Goal: Information Seeking & Learning: Learn about a topic

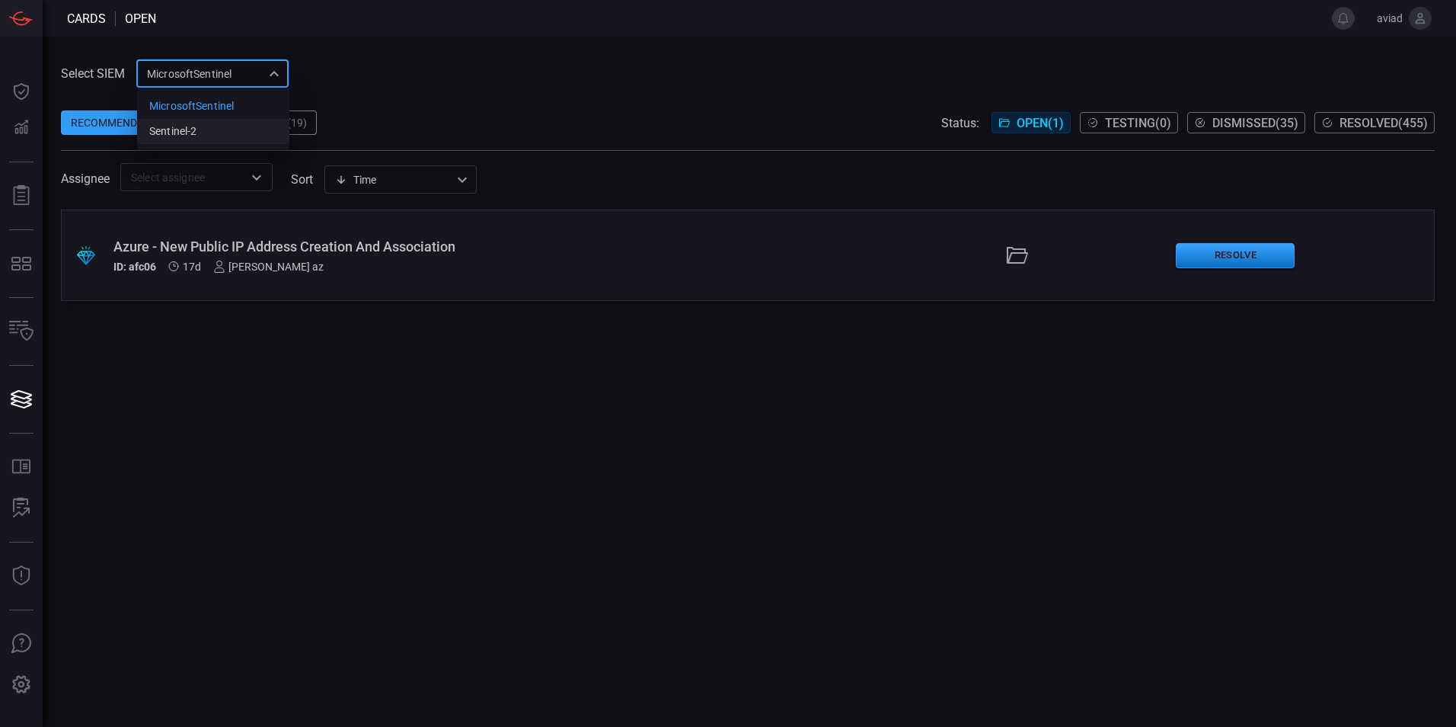
click at [226, 136] on li "sentinel-2" at bounding box center [213, 131] width 152 height 25
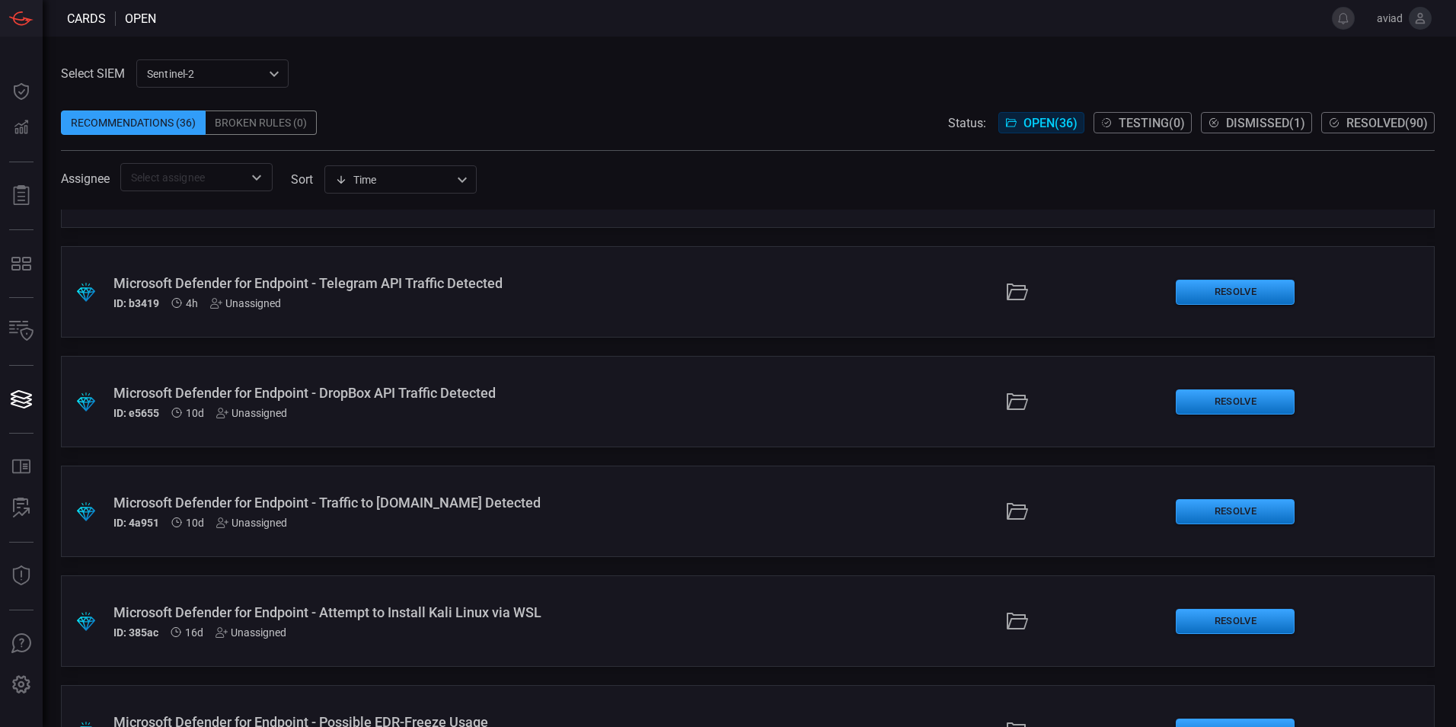
scroll to position [85, 0]
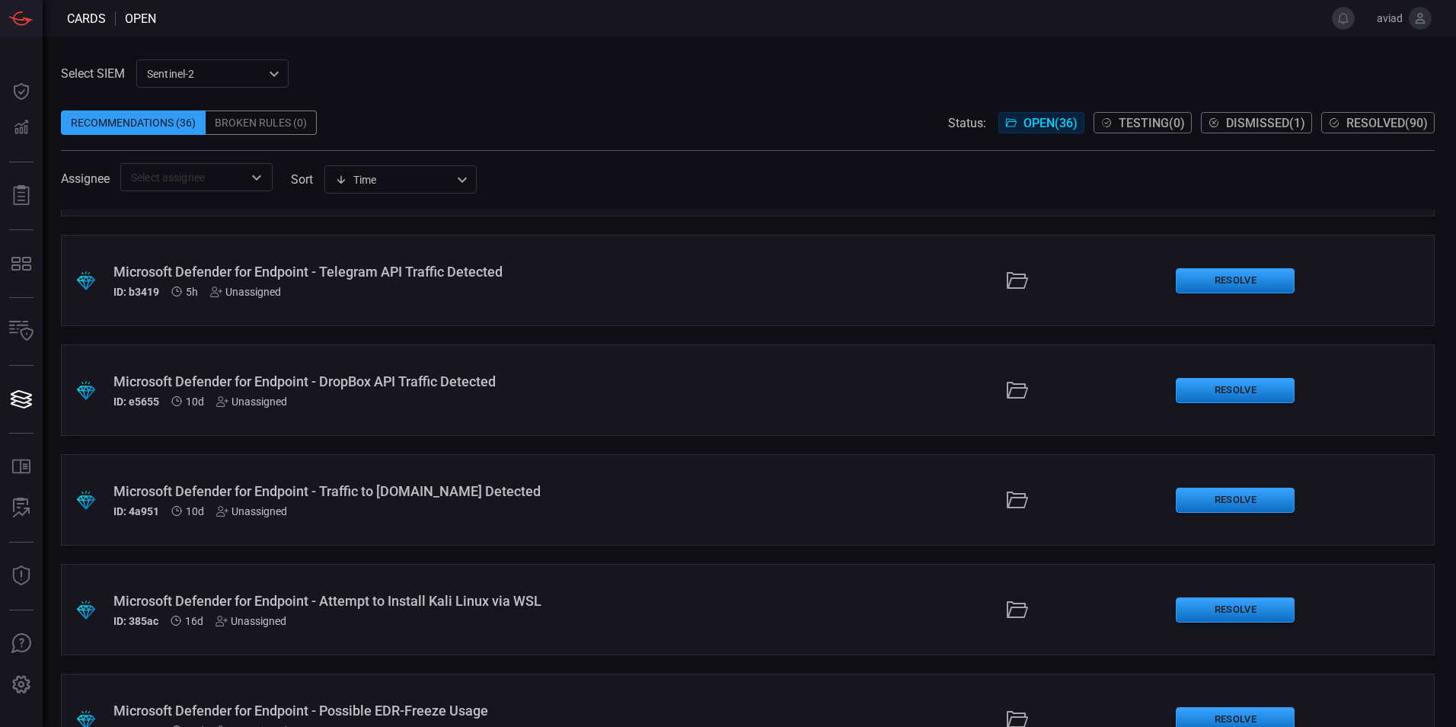
click at [584, 91] on span at bounding box center [748, 99] width 1374 height 23
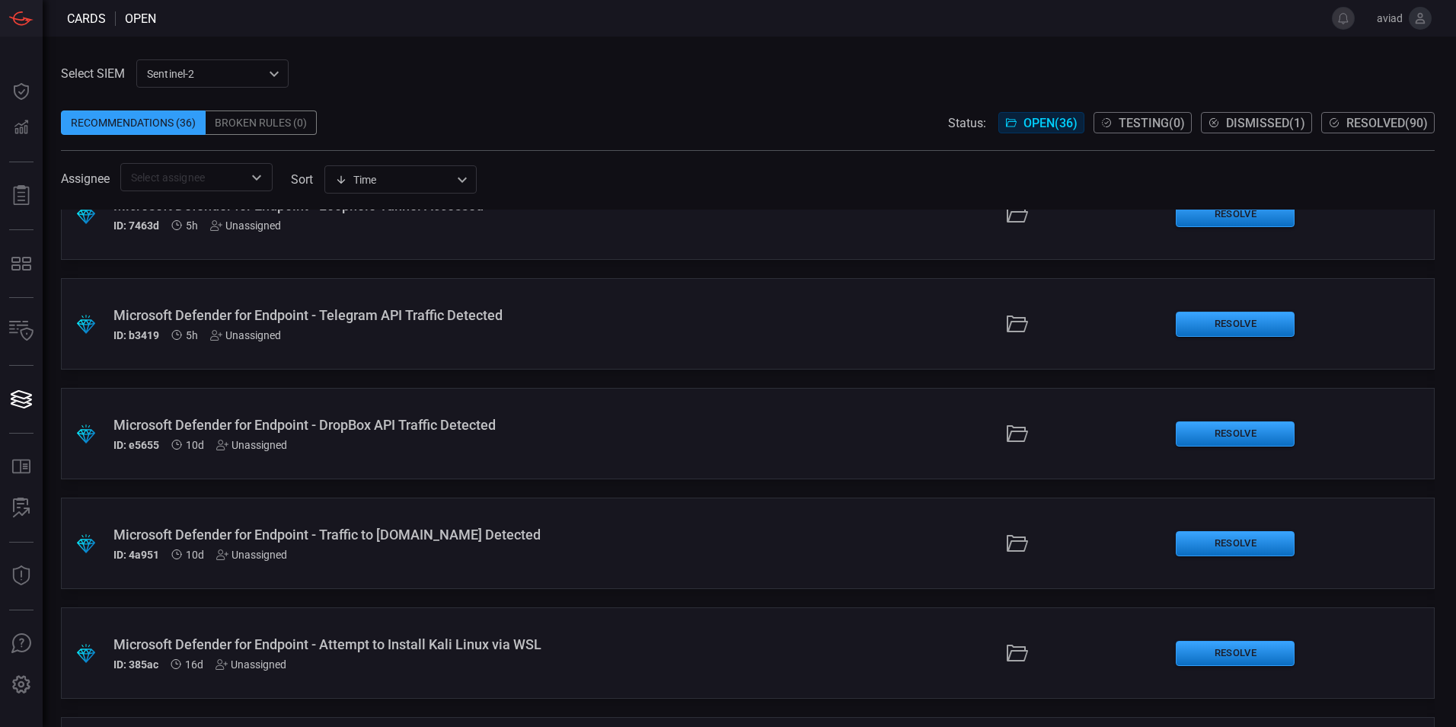
scroll to position [0, 0]
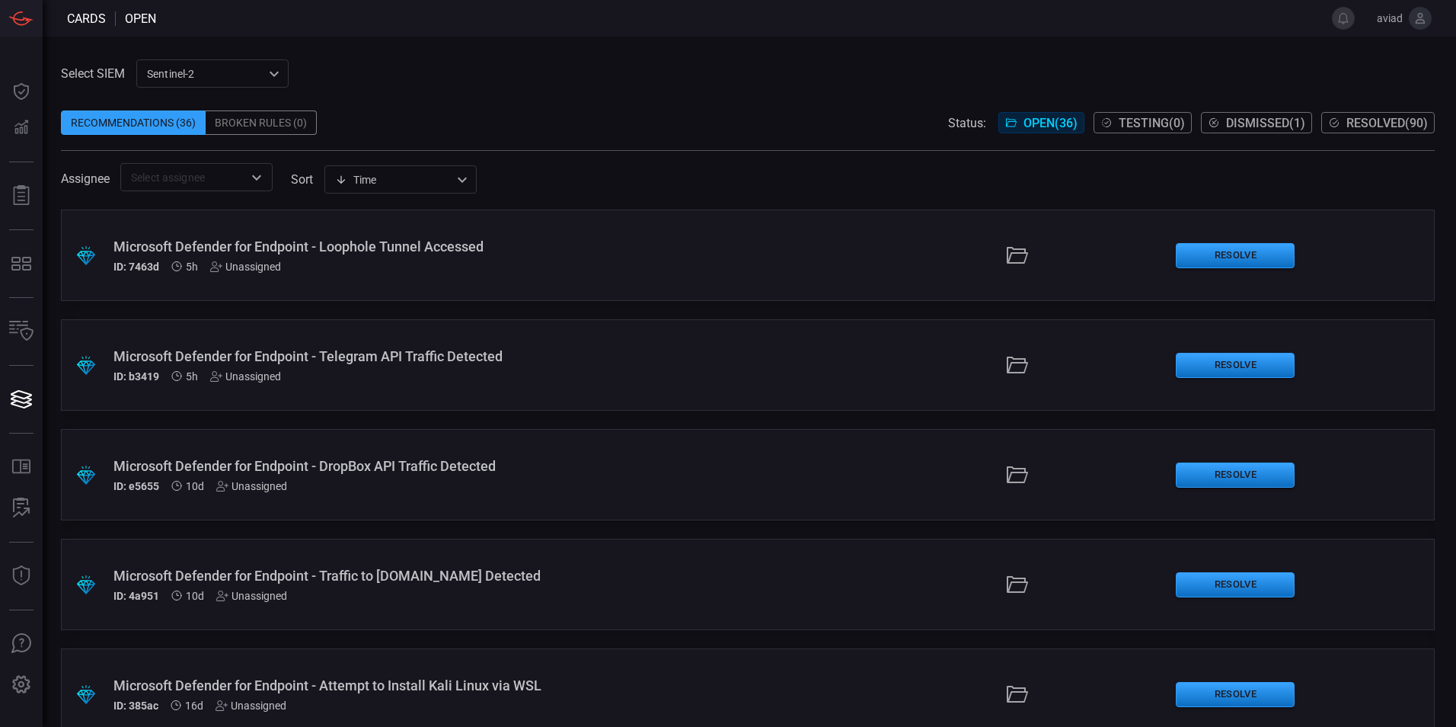
click at [667, 286] on div ".suggested_cards_icon{fill:url(#suggested_cards_icon);} Microsoft Defender for …" at bounding box center [748, 254] width 1374 height 91
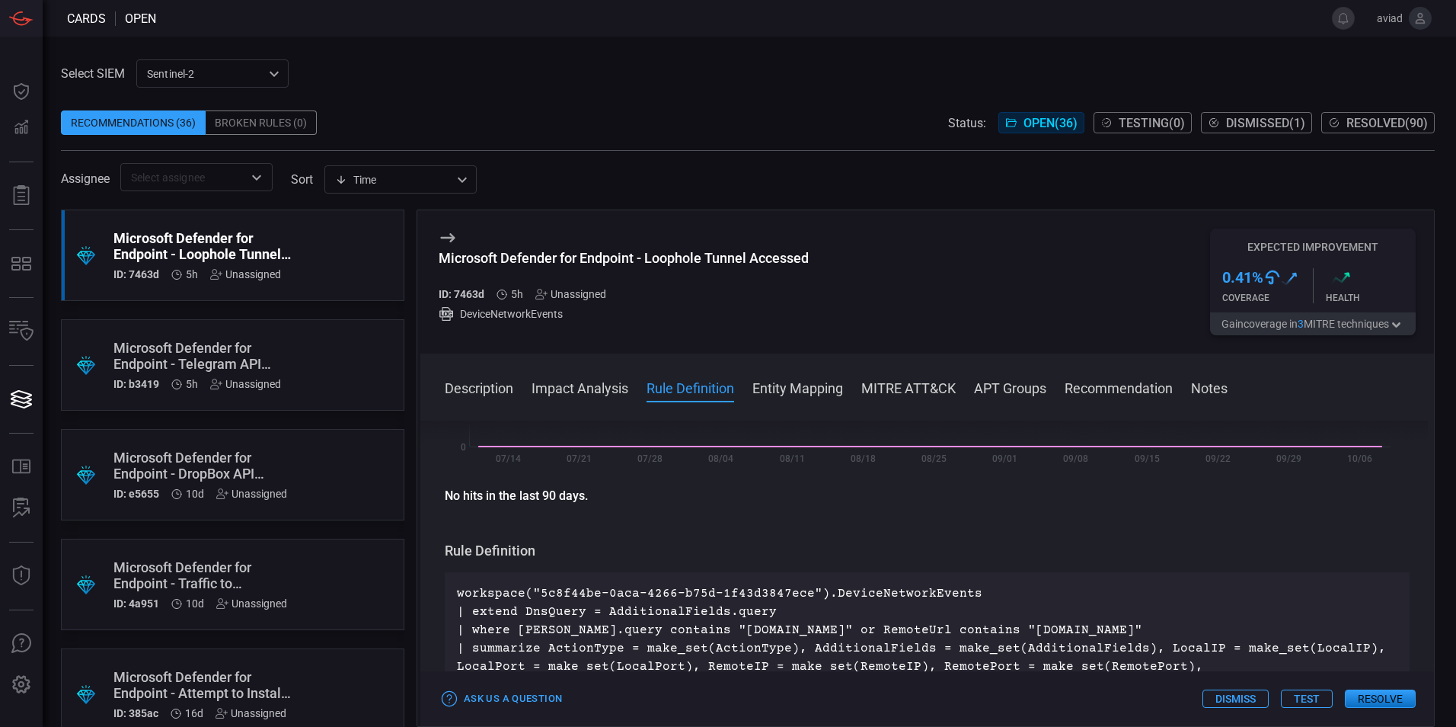
scroll to position [447, 0]
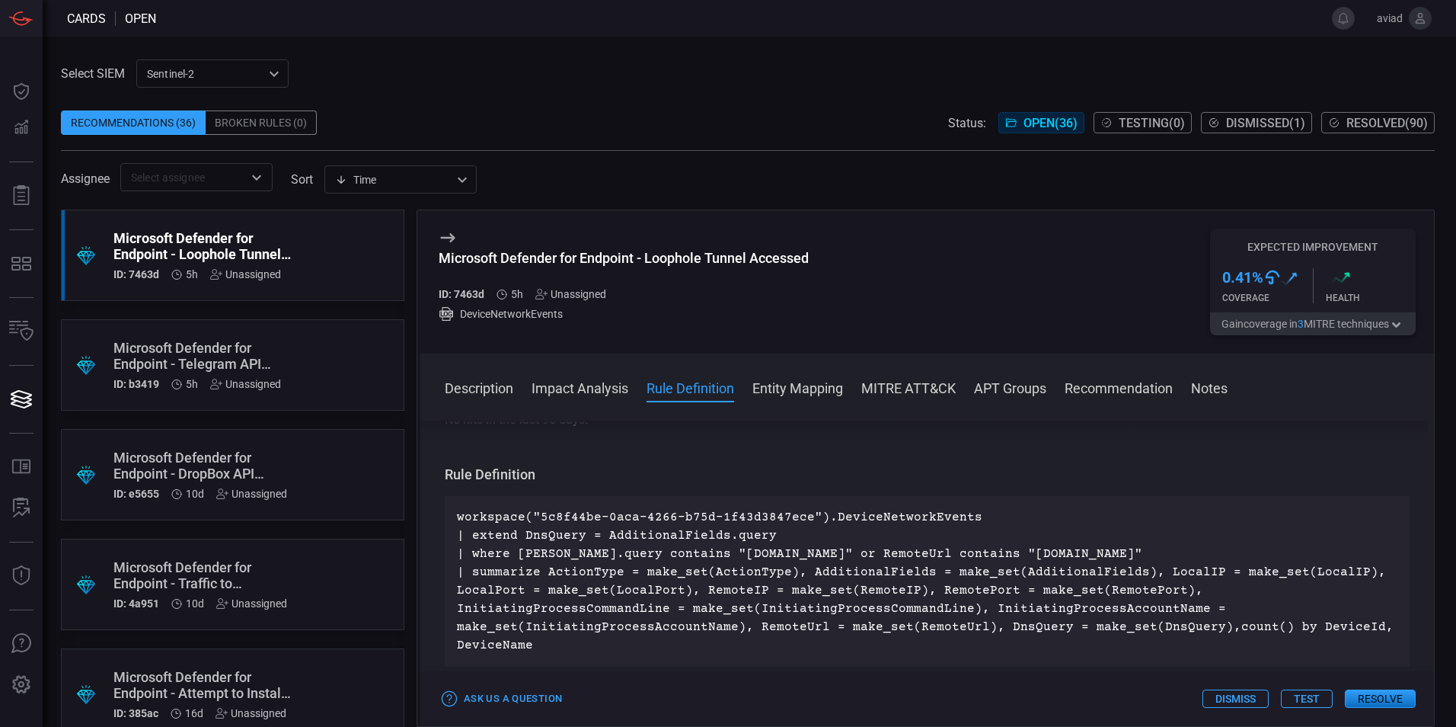
click at [325, 366] on div ".suggested_cards_icon{fill:url(#suggested_cards_icon);} Microsoft Defender for …" at bounding box center [232, 364] width 343 height 91
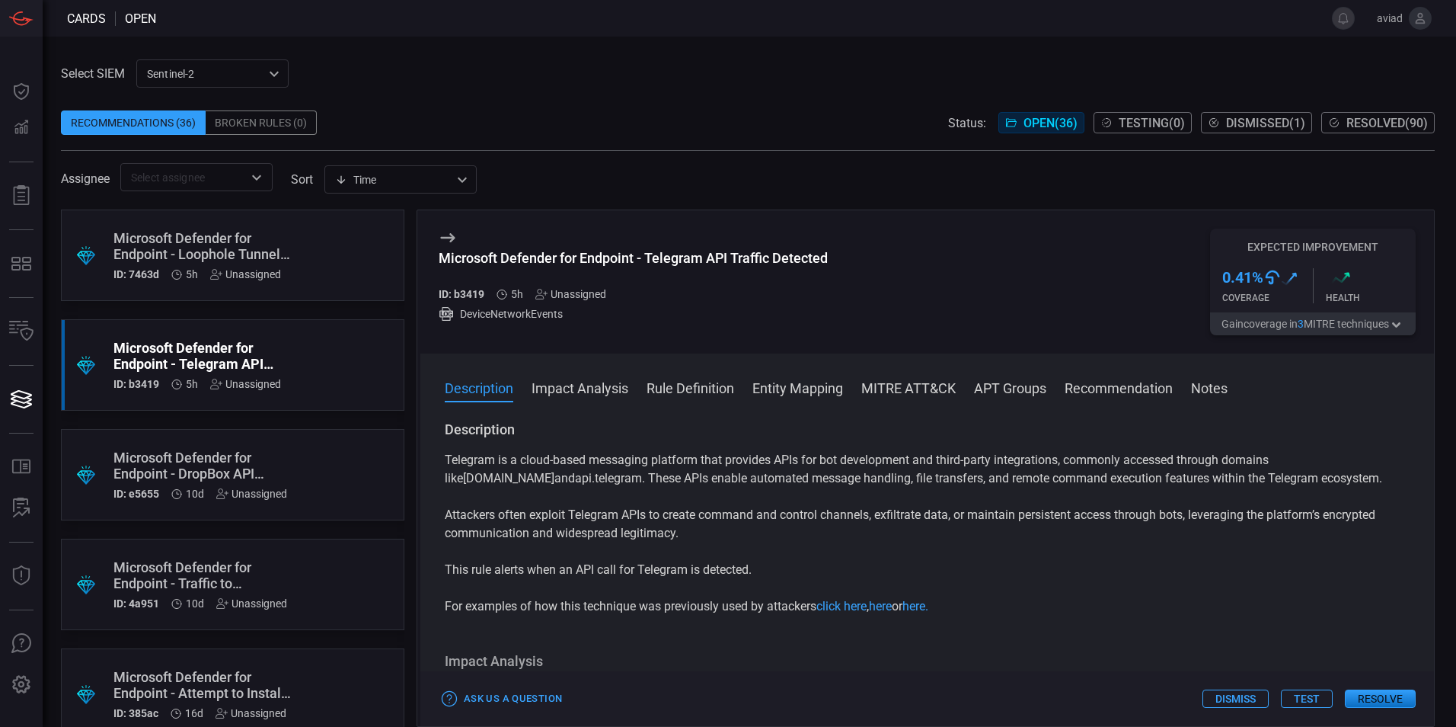
click at [256, 348] on div "Microsoft Defender for Endpoint - Telegram API Traffic Detected" at bounding box center [203, 356] width 180 height 32
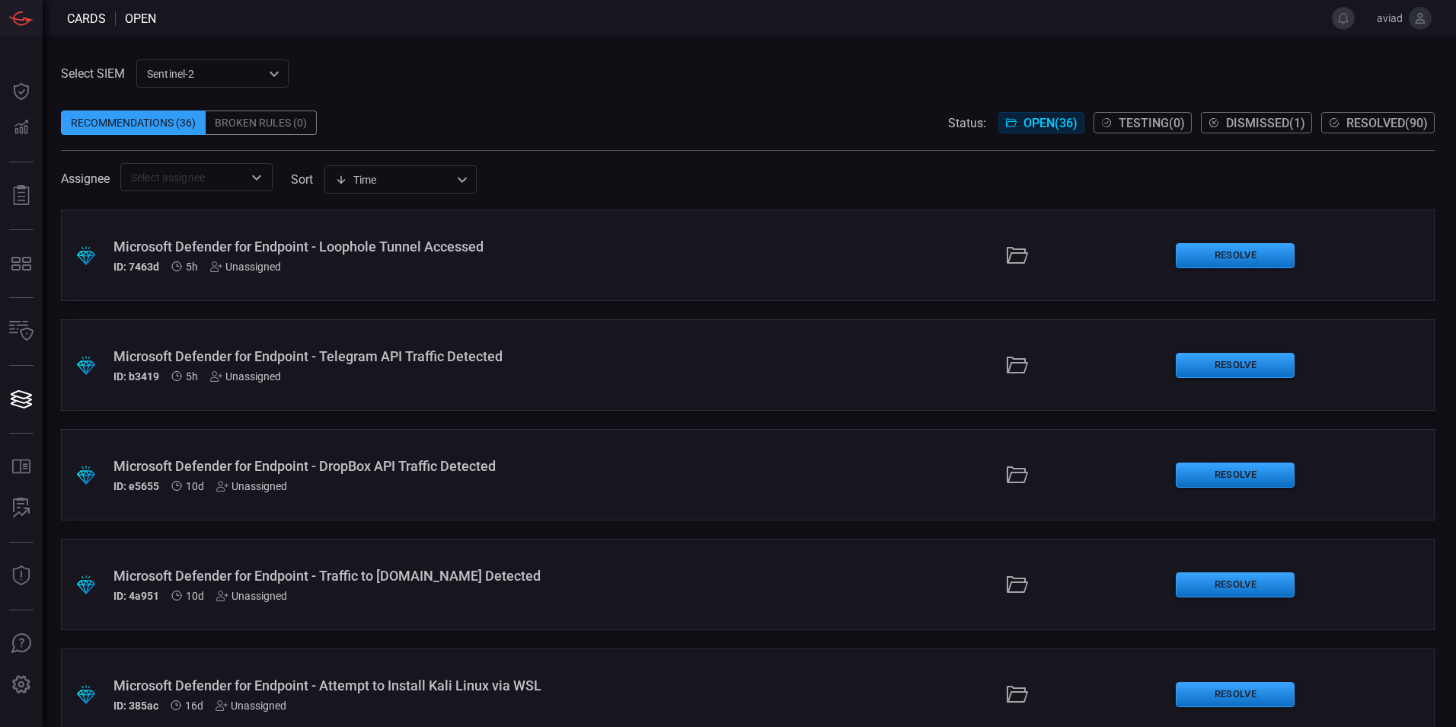
click at [256, 348] on div "Microsoft Defender for Endpoint - Telegram API Traffic Detected" at bounding box center [353, 356] width 481 height 16
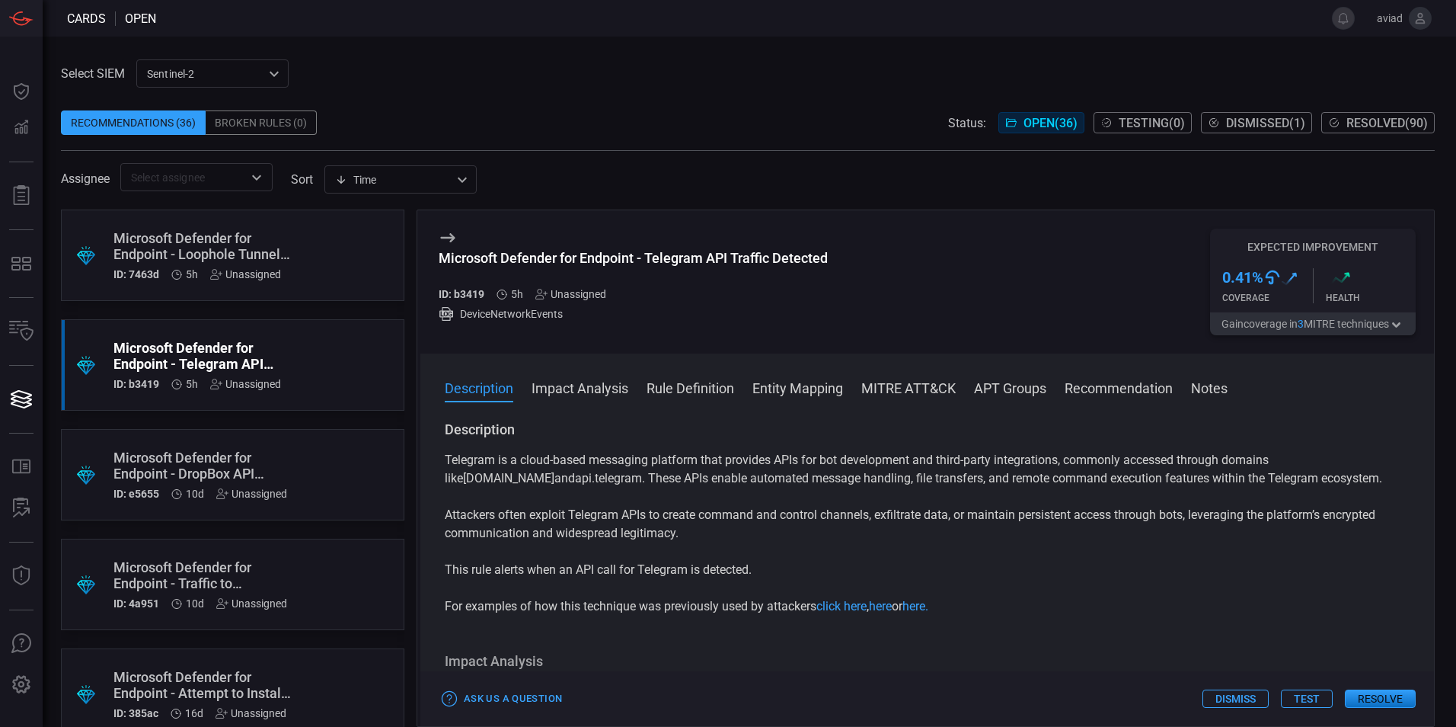
click at [232, 350] on div "Microsoft Defender for Endpoint - Telegram API Traffic Detected" at bounding box center [203, 356] width 180 height 32
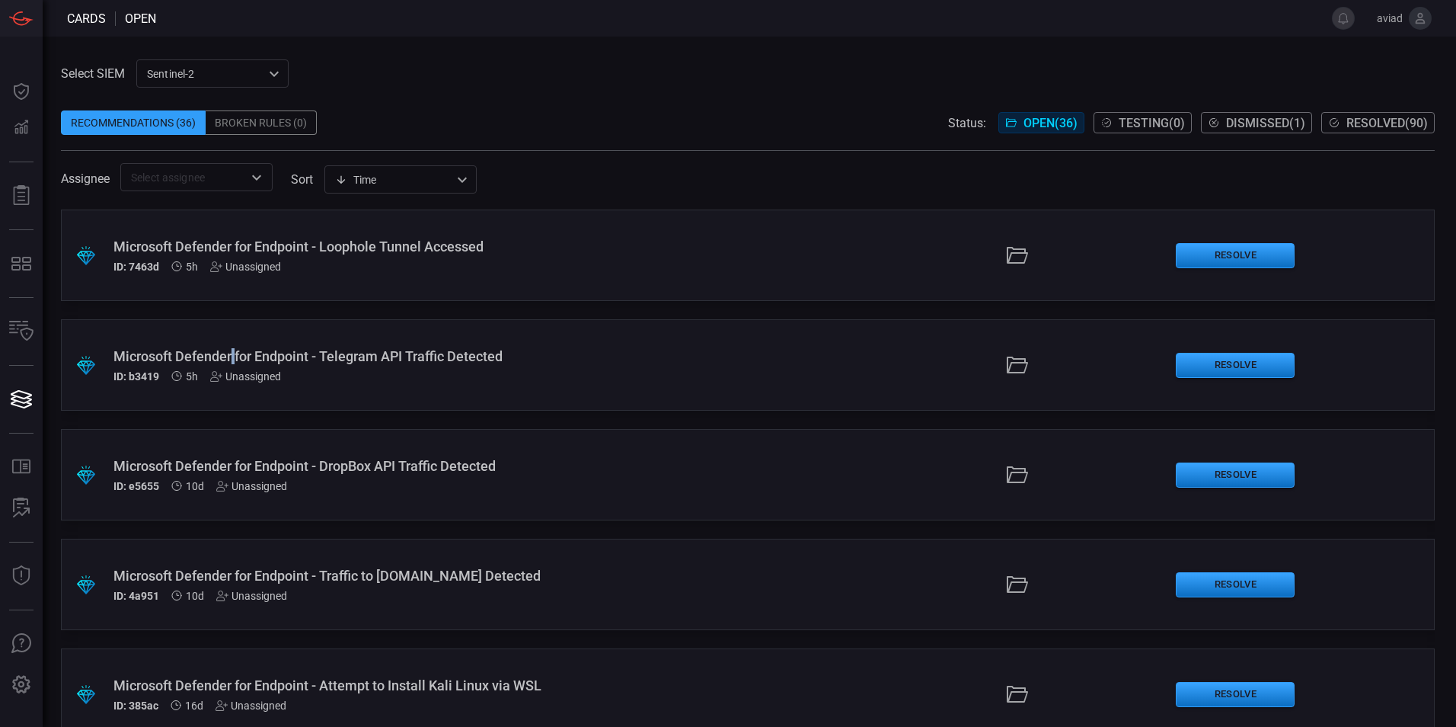
click at [232, 350] on div "Microsoft Defender for Endpoint - Telegram API Traffic Detected" at bounding box center [353, 356] width 481 height 16
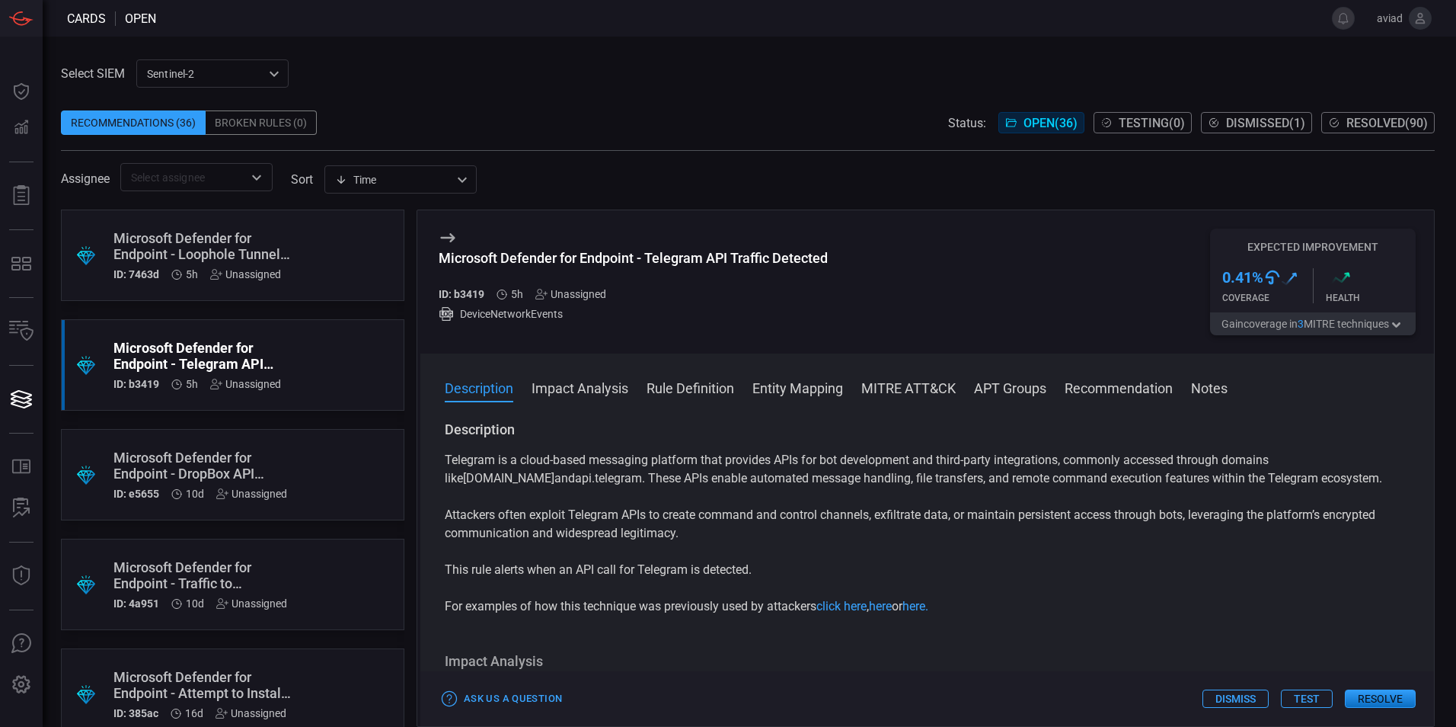
click at [828, 453] on p "Telegram is a cloud-based messaging platform that provides APIs for bot develop…" at bounding box center [927, 469] width 965 height 37
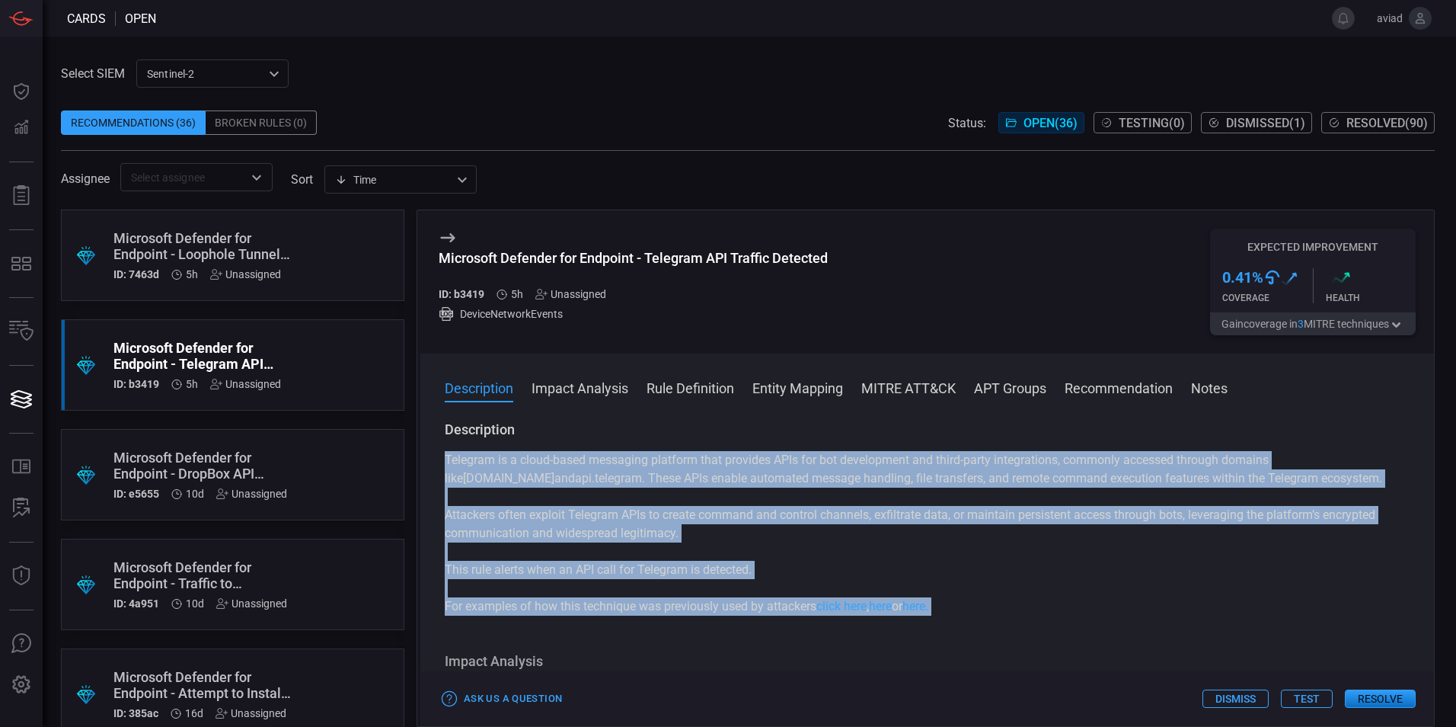
drag, startPoint x: 828, startPoint y: 453, endPoint x: 772, endPoint y: 611, distance: 167.2
click at [772, 611] on div "Telegram is a cloud-based messaging platform that provides APIs for bot develop…" at bounding box center [927, 533] width 965 height 164
click at [772, 611] on p "For examples of how this technique was previously used by attackers click here …" at bounding box center [927, 606] width 965 height 18
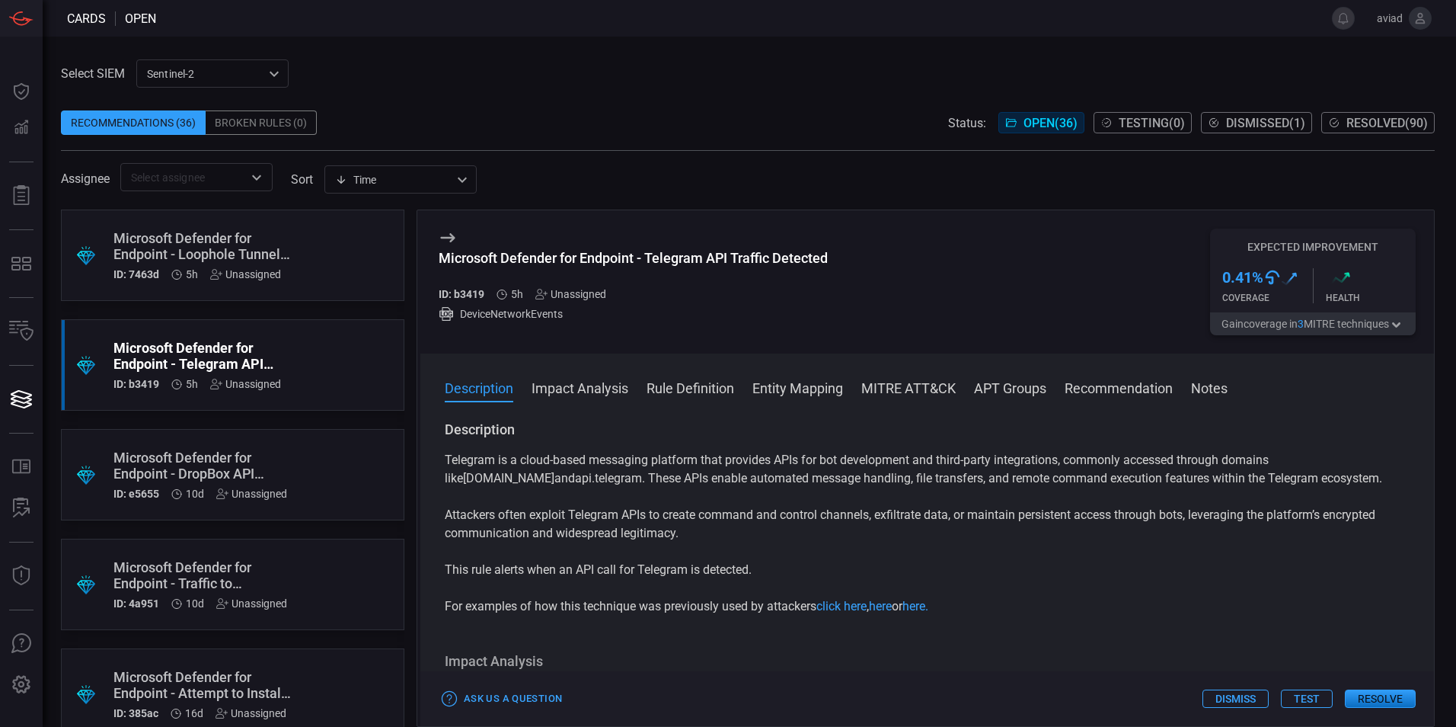
click at [772, 611] on p "For examples of how this technique was previously used by attackers click here …" at bounding box center [927, 606] width 965 height 18
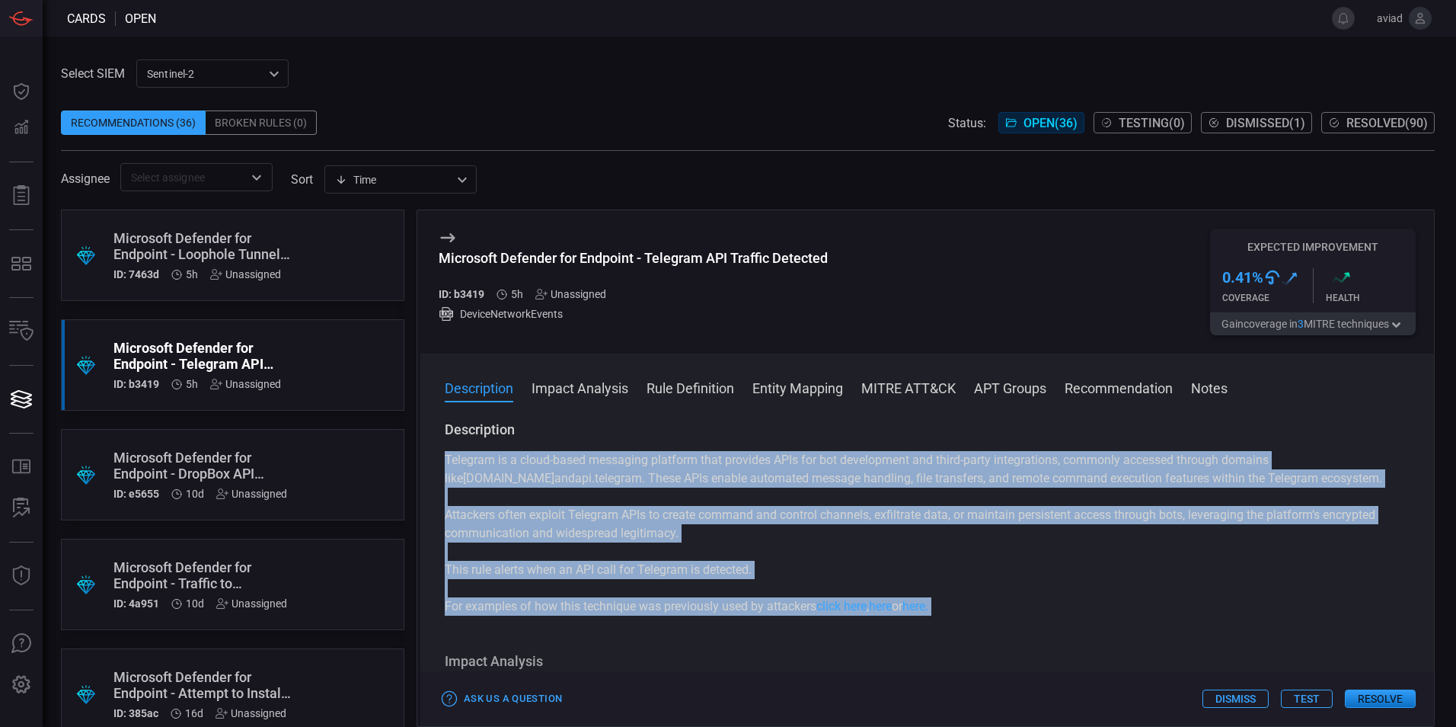
drag, startPoint x: 772, startPoint y: 611, endPoint x: 813, endPoint y: 454, distance: 162.2
click at [813, 454] on div "Telegram is a cloud-based messaging platform that provides APIs for bot develop…" at bounding box center [927, 533] width 965 height 164
click at [813, 454] on p "Telegram is a cloud-based messaging platform that provides APIs for bot develop…" at bounding box center [927, 469] width 965 height 37
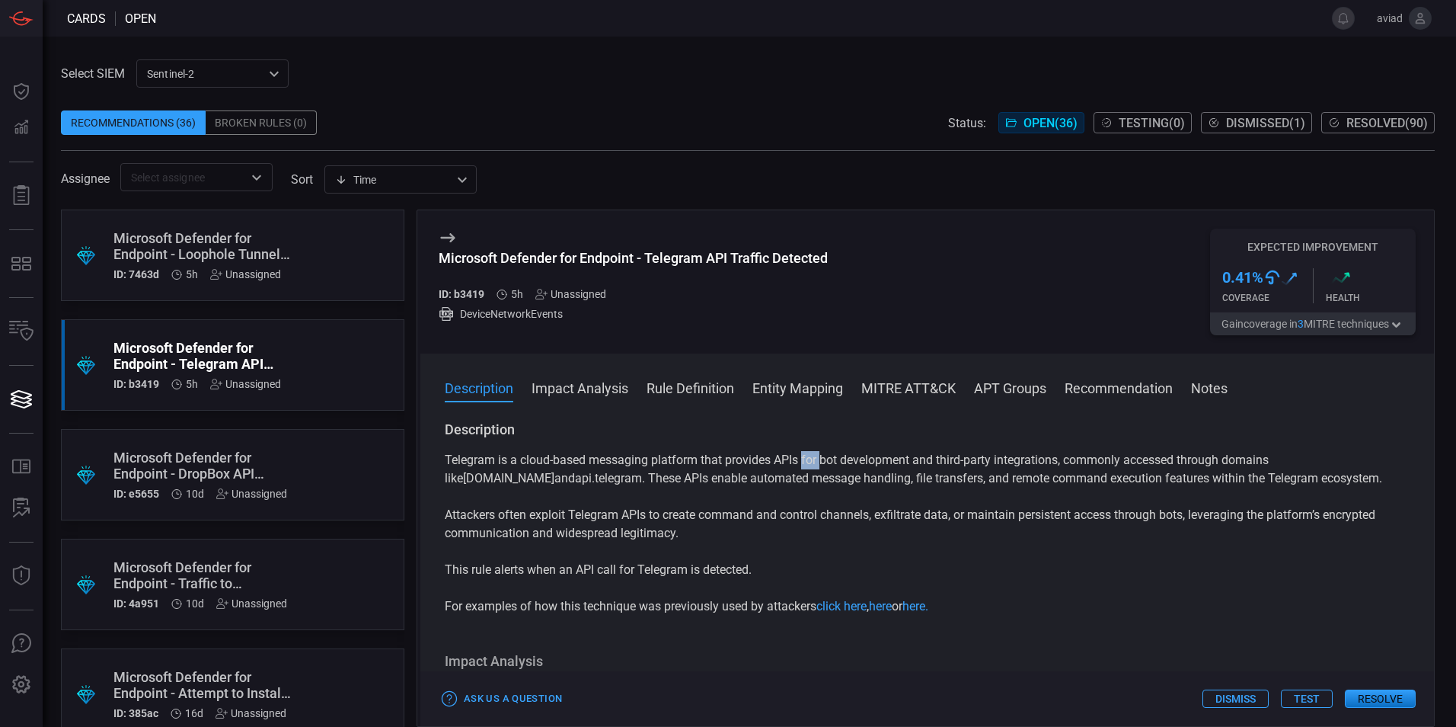
click at [814, 454] on p "Telegram is a cloud-based messaging platform that provides APIs for bot develop…" at bounding box center [927, 469] width 965 height 37
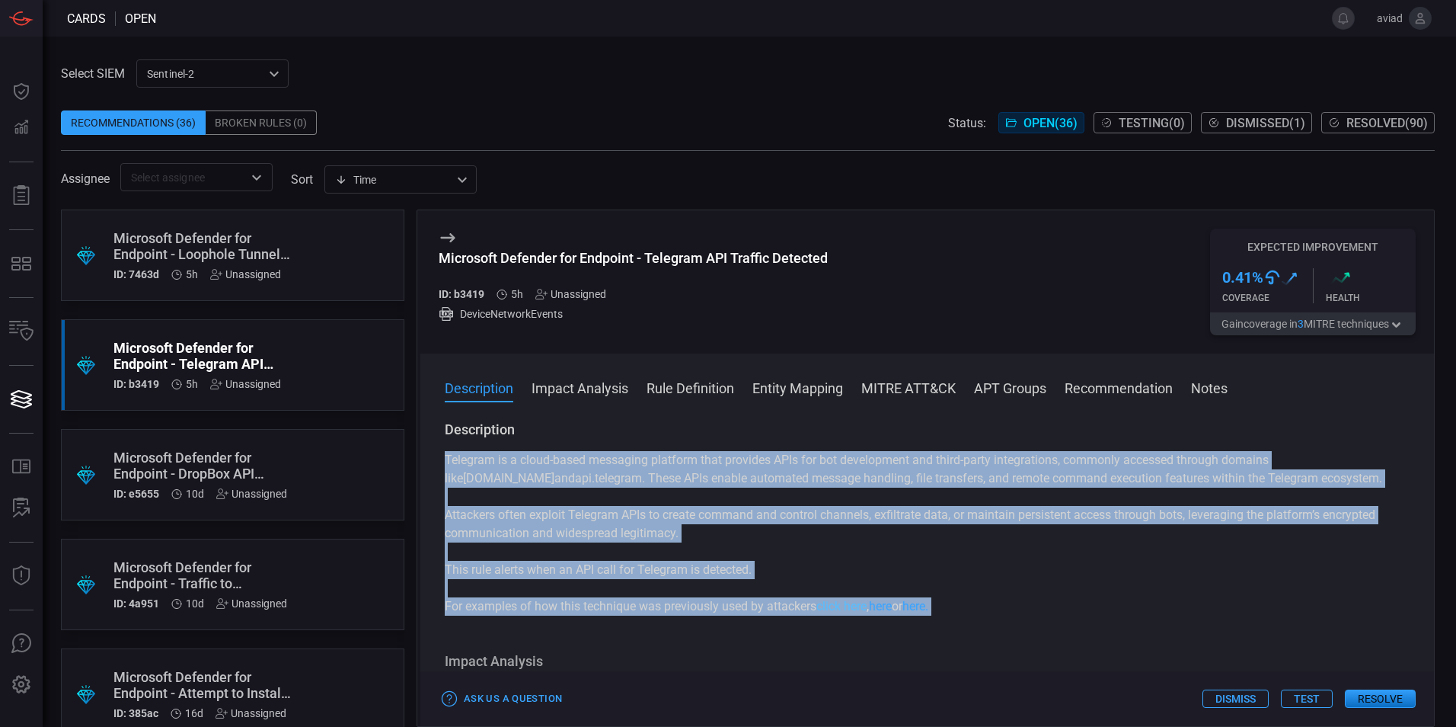
drag, startPoint x: 814, startPoint y: 454, endPoint x: 833, endPoint y: 611, distance: 158.0
click at [833, 611] on div "Telegram is a cloud-based messaging platform that provides APIs for bot develop…" at bounding box center [927, 533] width 965 height 164
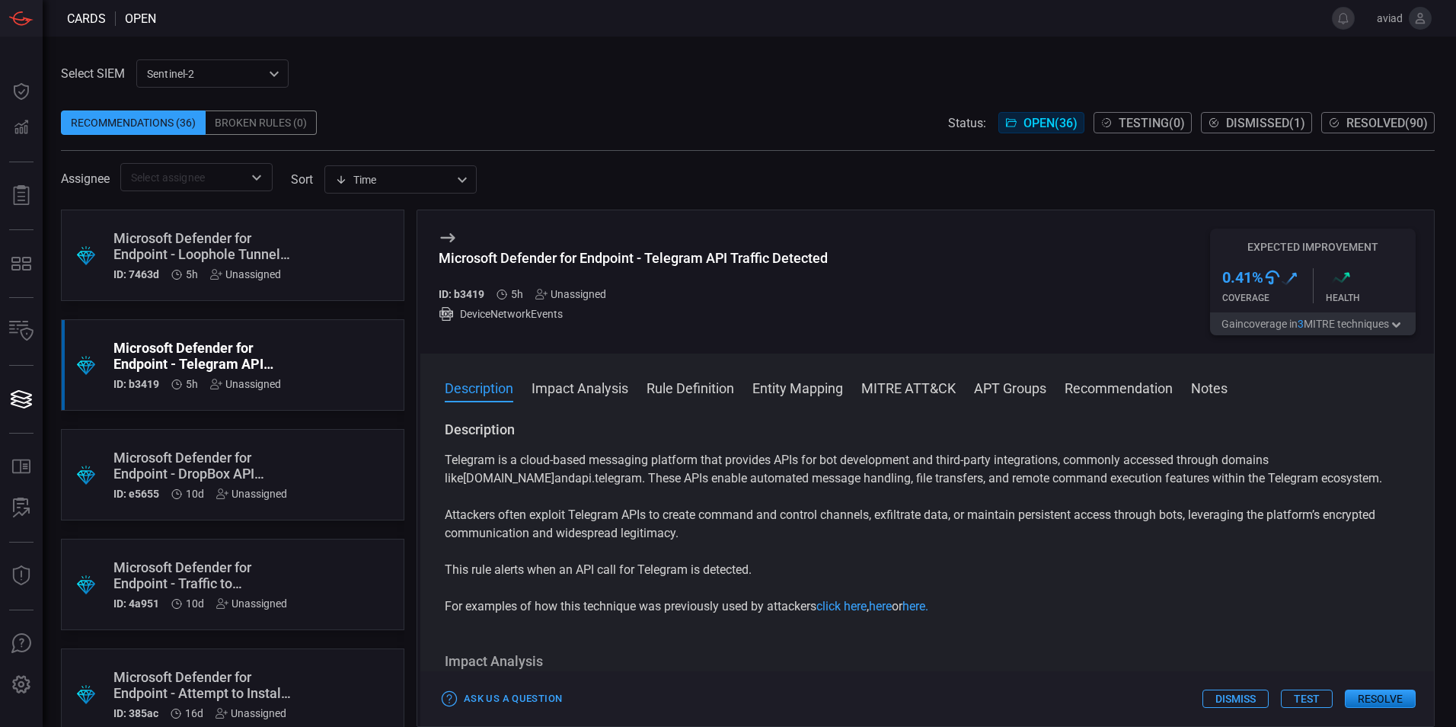
drag, startPoint x: 833, startPoint y: 611, endPoint x: 797, endPoint y: 618, distance: 37.3
click at [797, 618] on div "Description Telegram is a cloud-based messaging platform that provides APIs for…" at bounding box center [927, 570] width 1014 height 300
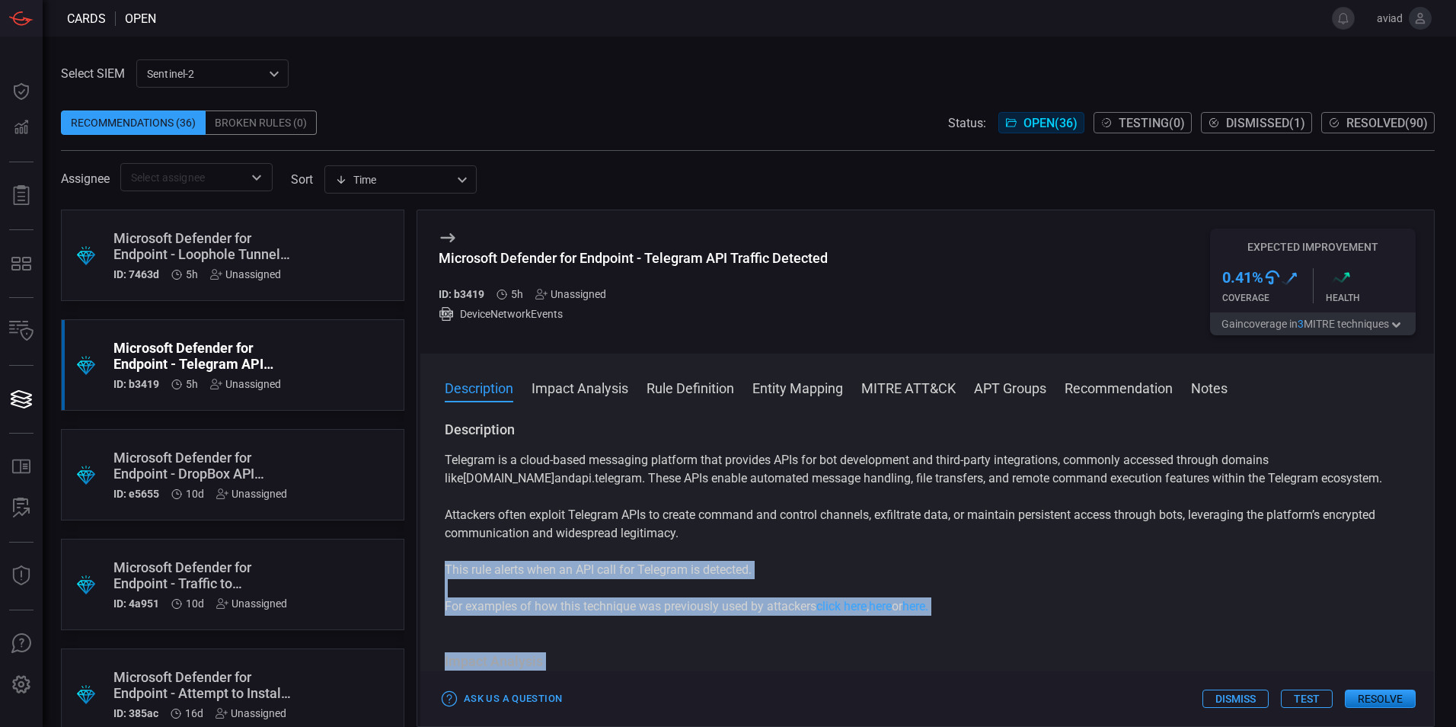
drag, startPoint x: 797, startPoint y: 618, endPoint x: 799, endPoint y: 594, distance: 24.5
click at [799, 594] on div "Description Telegram is a cloud-based messaging platform that provides APIs for…" at bounding box center [927, 570] width 1014 height 300
drag, startPoint x: 799, startPoint y: 594, endPoint x: 803, endPoint y: 609, distance: 15.9
click at [803, 609] on p "For examples of how this technique was previously used by attackers click here …" at bounding box center [927, 606] width 965 height 18
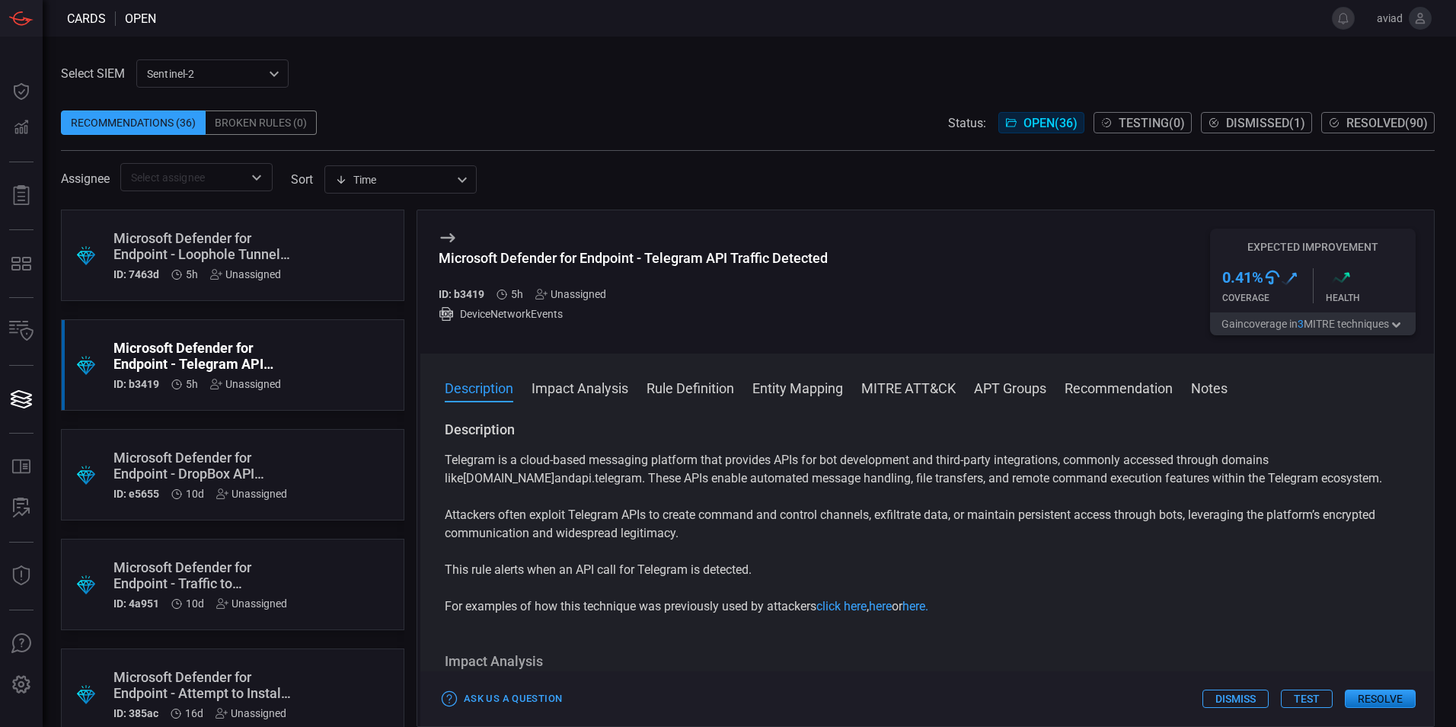
click at [803, 609] on p "For examples of how this technique was previously used by attackers click here …" at bounding box center [927, 606] width 965 height 18
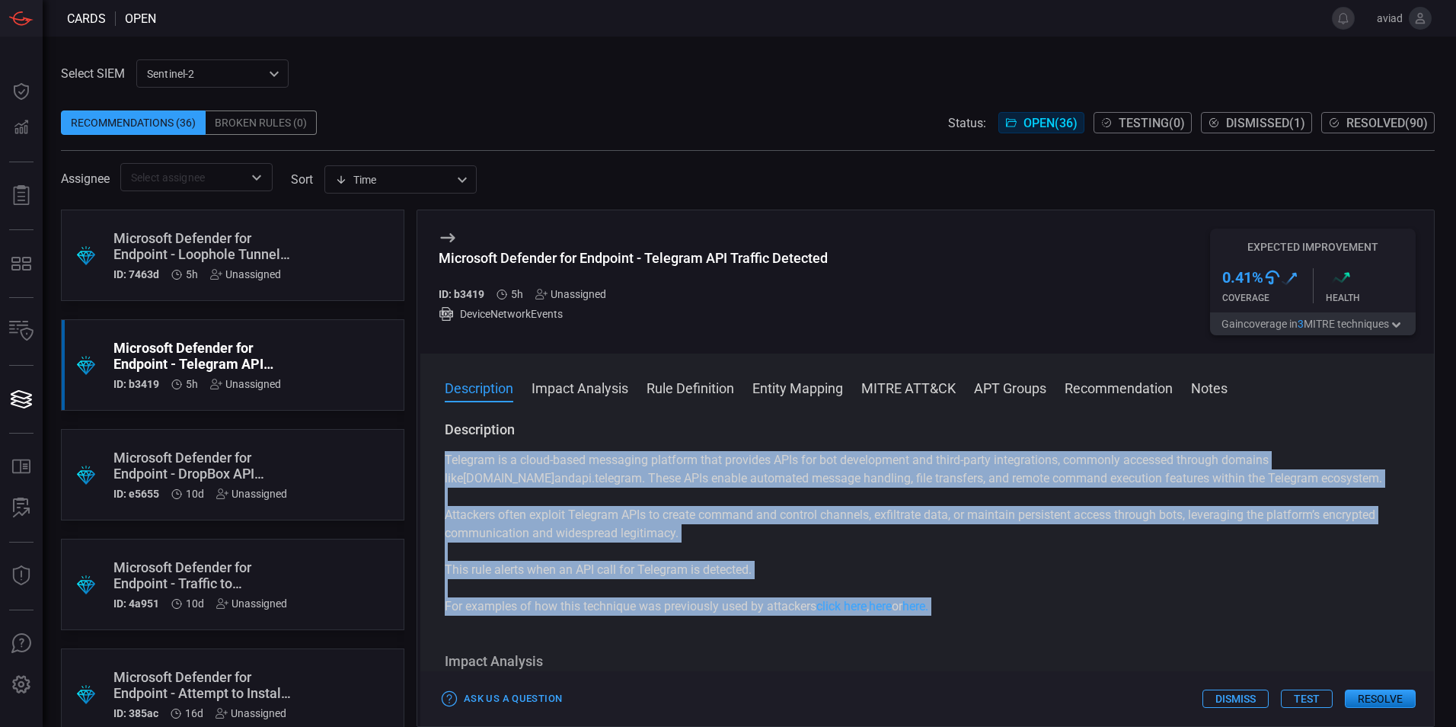
drag, startPoint x: 803, startPoint y: 609, endPoint x: 824, endPoint y: 450, distance: 160.5
click at [824, 450] on div "Description Telegram is a cloud-based messaging platform that provides APIs for…" at bounding box center [927, 517] width 965 height 195
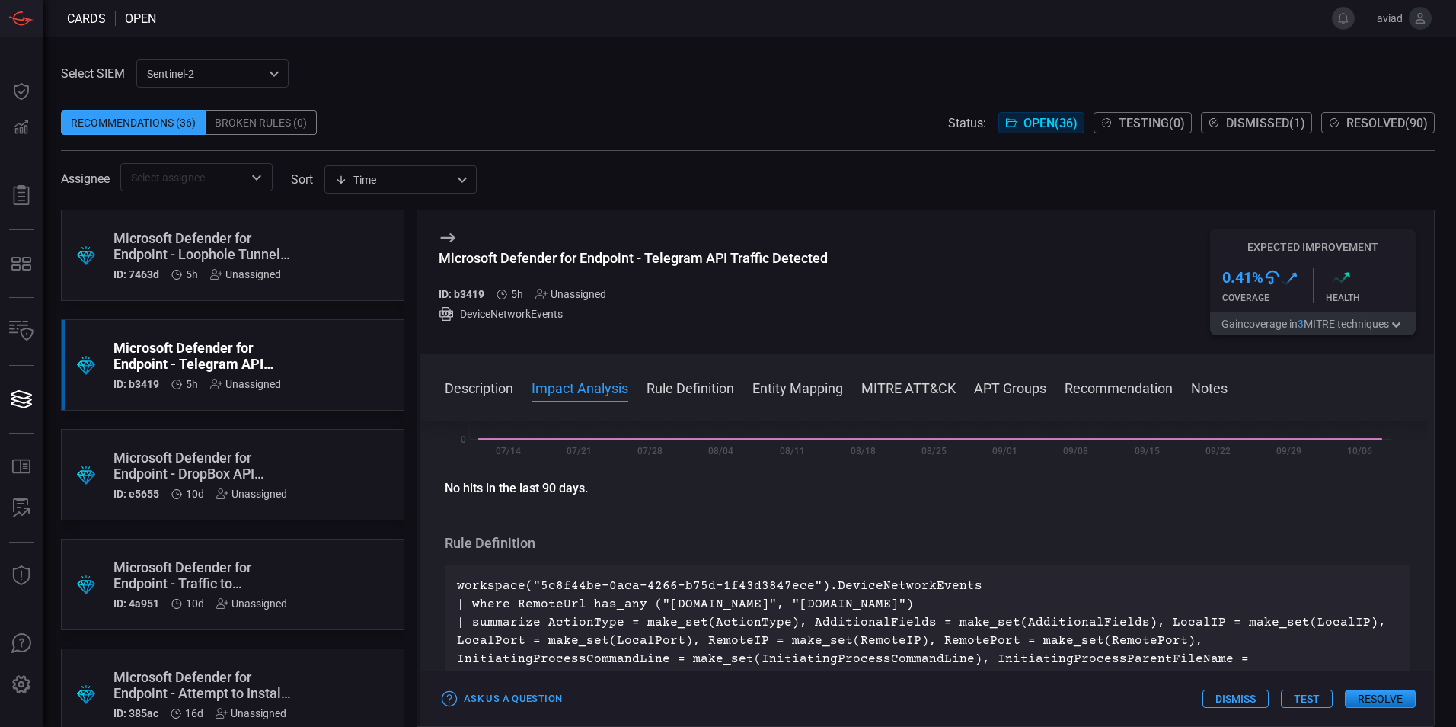
scroll to position [381, 0]
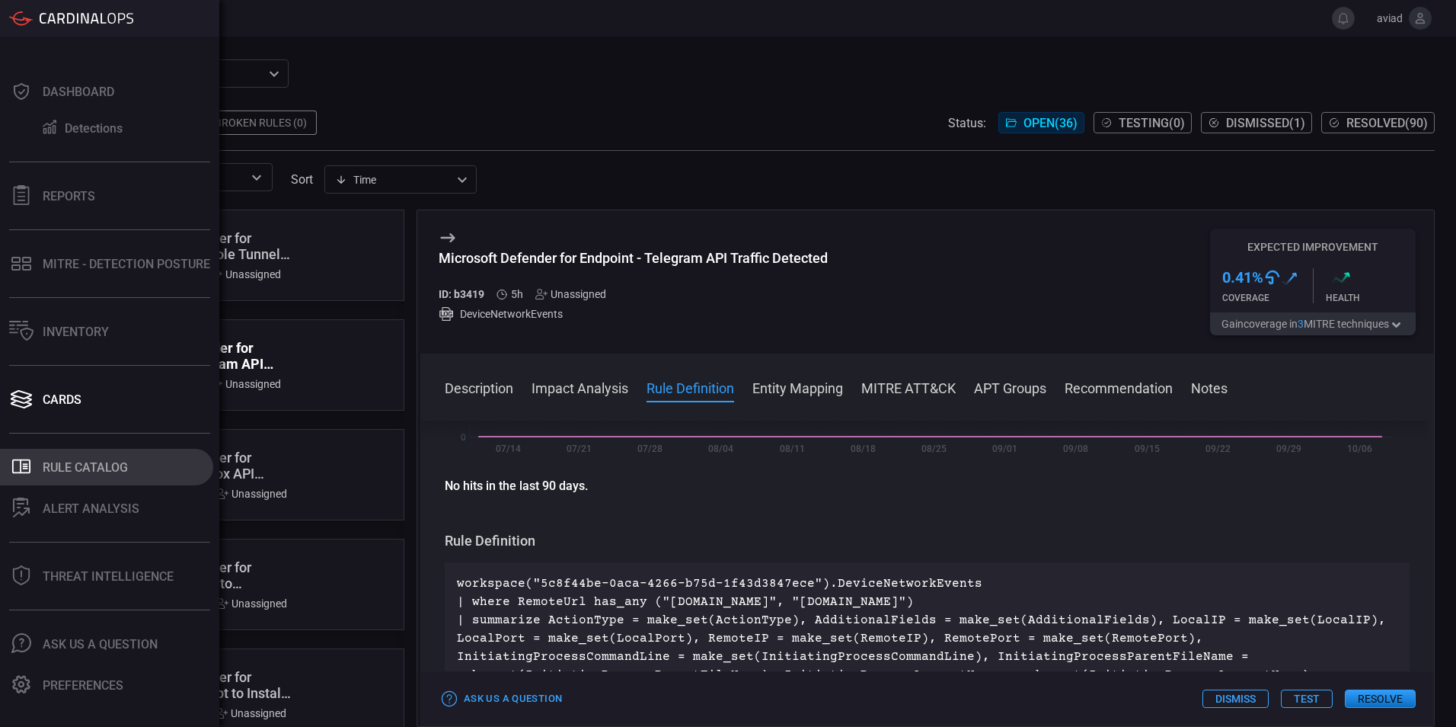
click at [66, 479] on button ".st0_rule_catalog_icon{fill: currentColor;} Rule Catalog" at bounding box center [106, 467] width 213 height 37
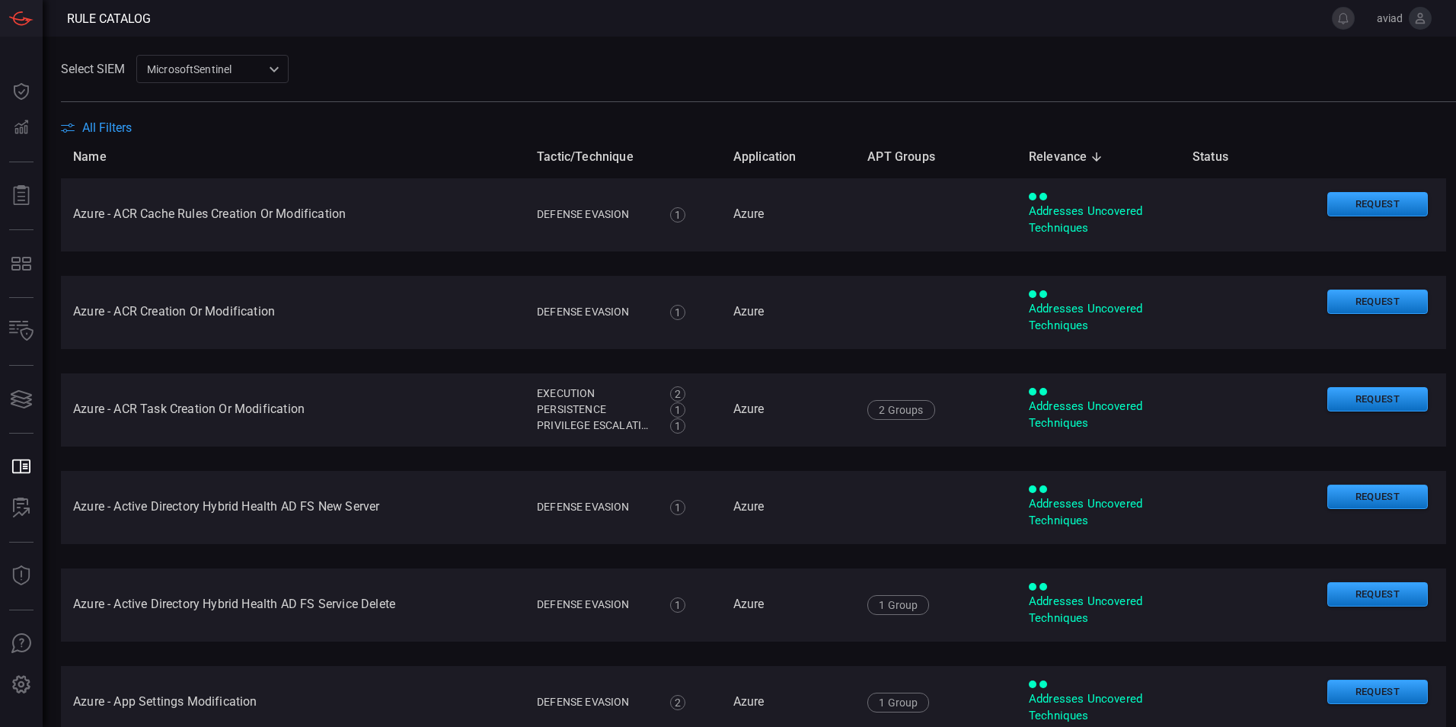
click at [137, 128] on div "All Filters" at bounding box center [758, 127] width 1395 height 14
click at [118, 120] on span at bounding box center [758, 111] width 1395 height 18
click at [110, 129] on span "All Filters" at bounding box center [107, 127] width 50 height 14
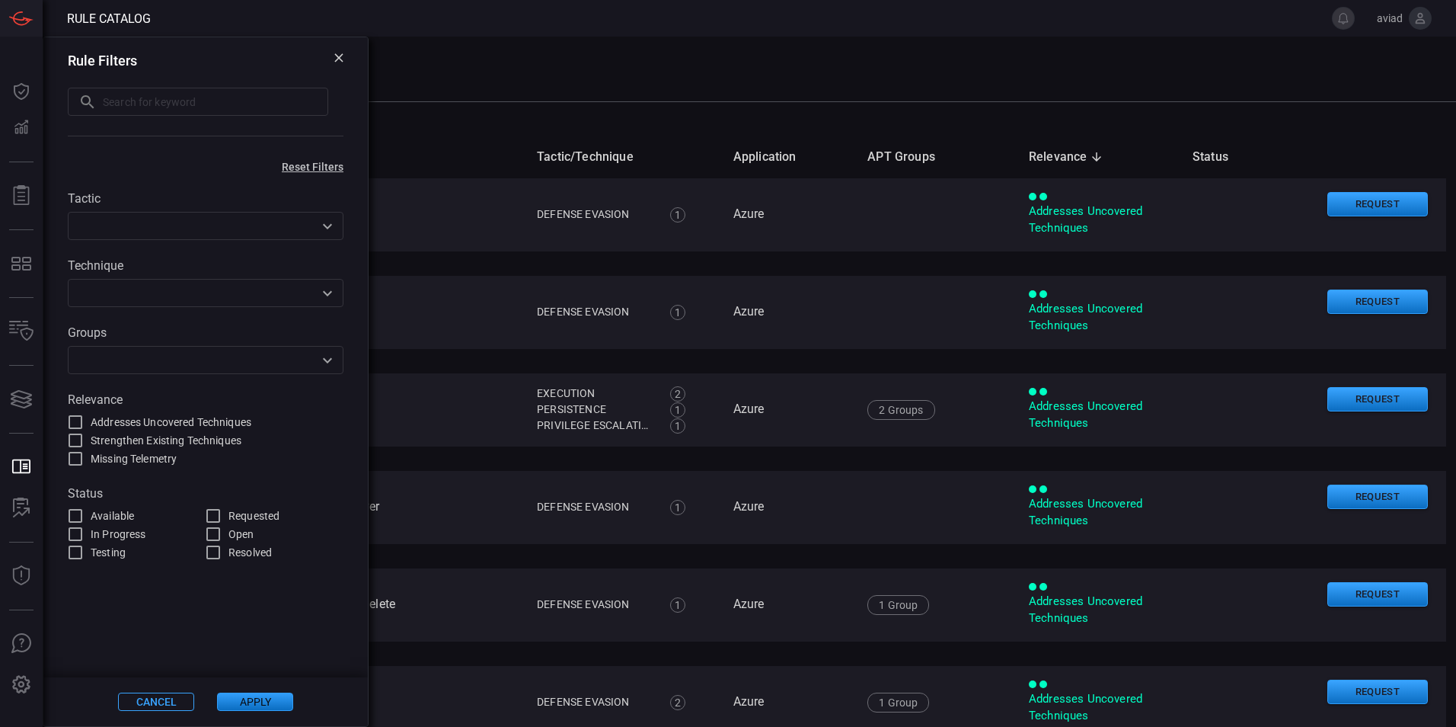
click at [158, 101] on input "text" at bounding box center [215, 102] width 225 height 28
type input "tele"
click at [706, 53] on main "Select SIEM MicrosoftSentinel 11c42ee3-b155-483d-a504-5846815c378e ​ All Filter…" at bounding box center [728, 382] width 1456 height 690
click at [334, 62] on icon at bounding box center [338, 57] width 9 height 9
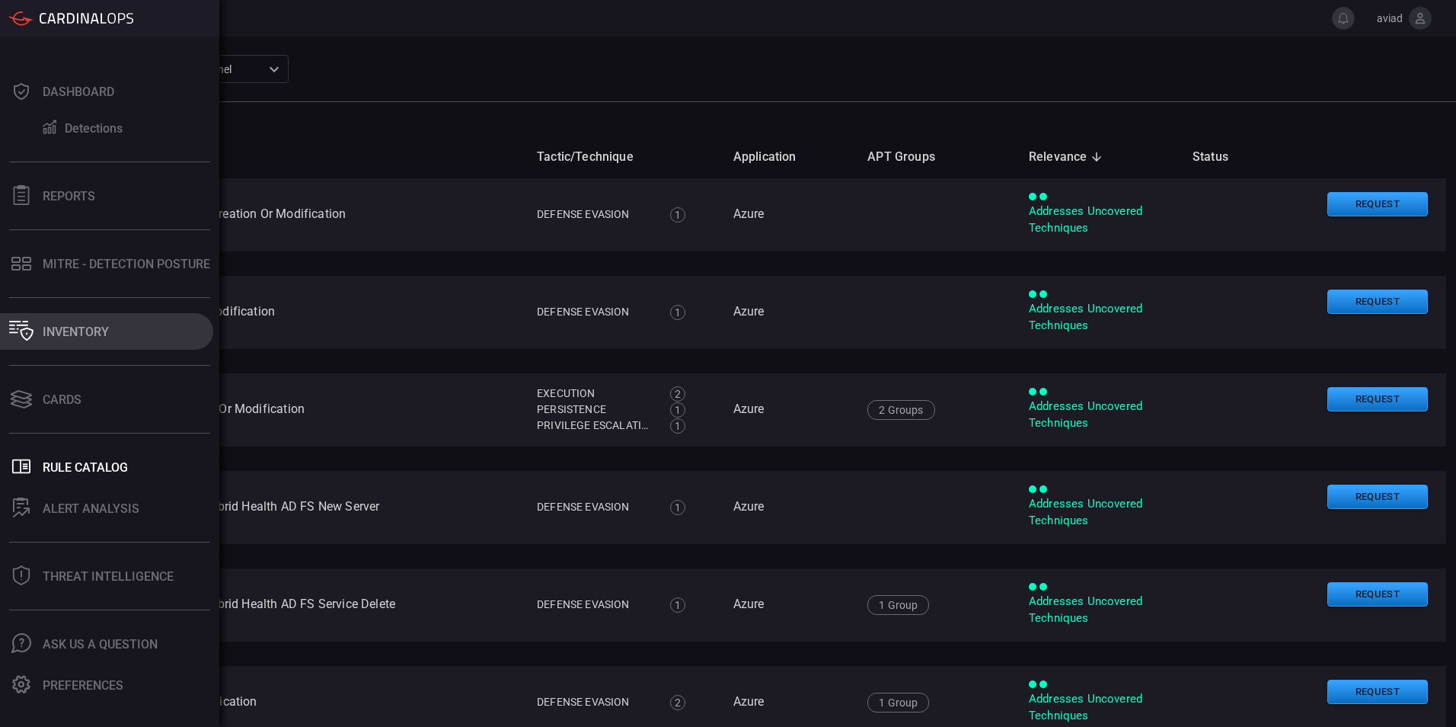
click at [85, 334] on div "Inventory" at bounding box center [76, 331] width 66 height 14
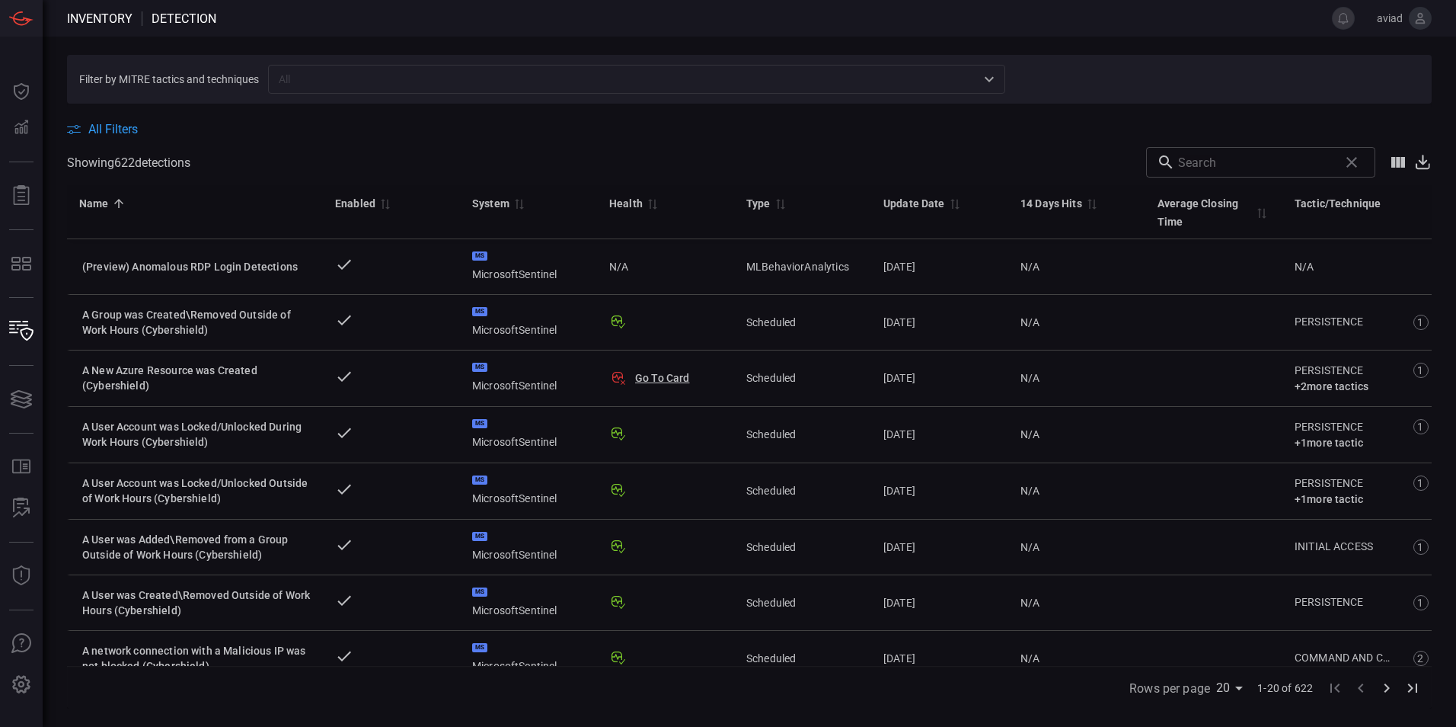
click at [1243, 164] on input "text" at bounding box center [1255, 162] width 155 height 30
type input "telegram"
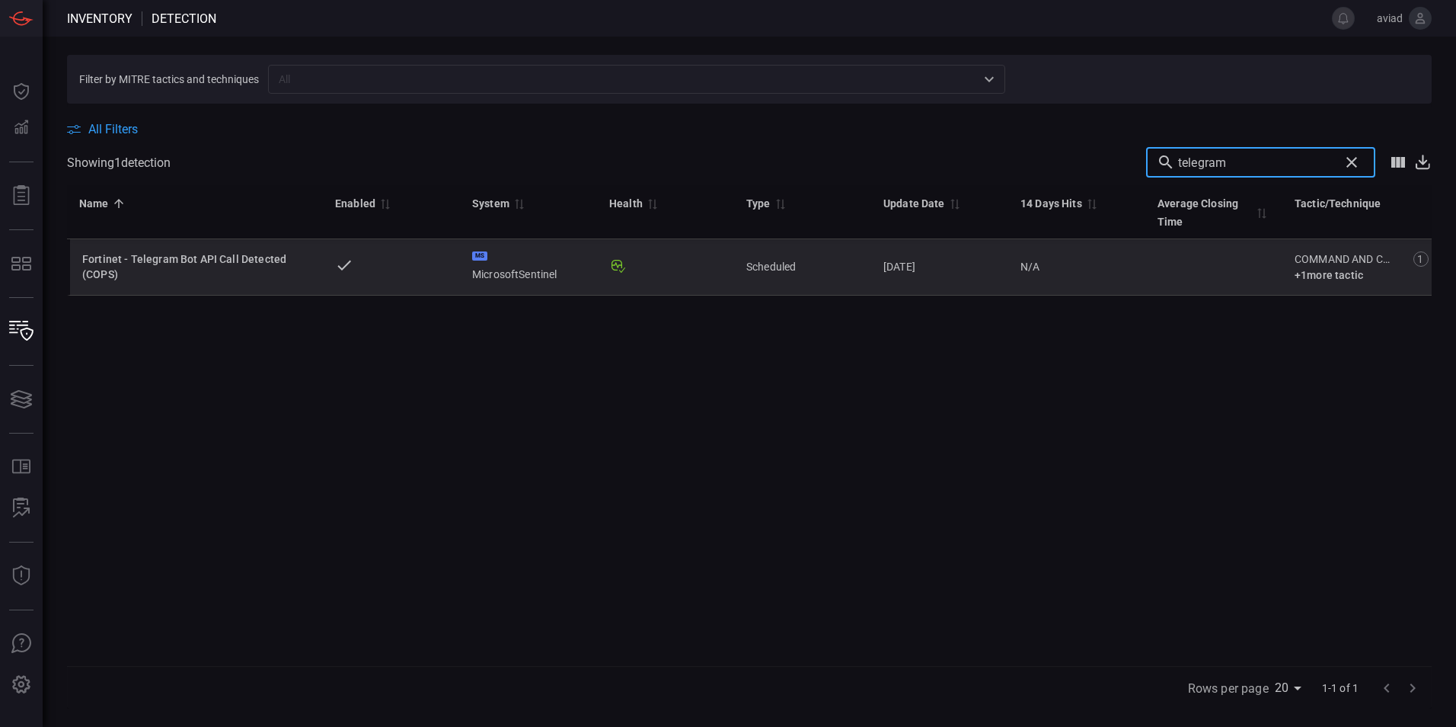
click at [270, 281] on div "Fortinet - Telegram Bot API Call Detected (COPS)" at bounding box center [196, 266] width 228 height 30
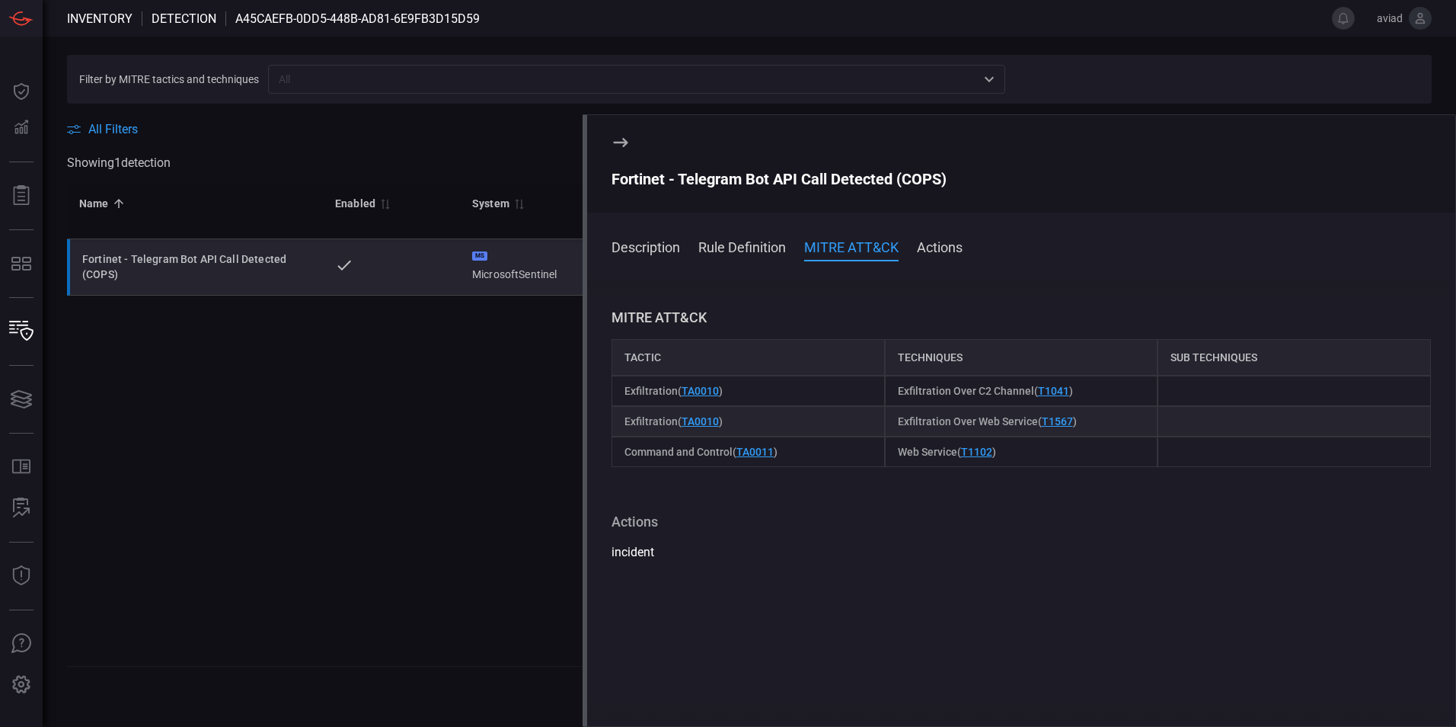
scroll to position [347, 0]
